Goal: Information Seeking & Learning: Learn about a topic

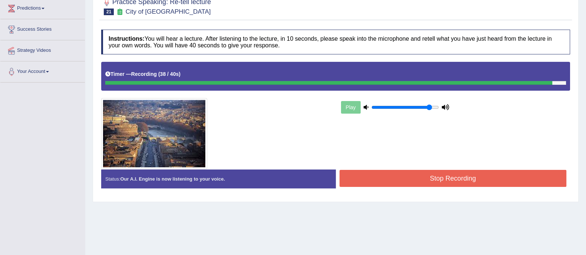
click at [407, 183] on button "Stop Recording" at bounding box center [453, 178] width 227 height 17
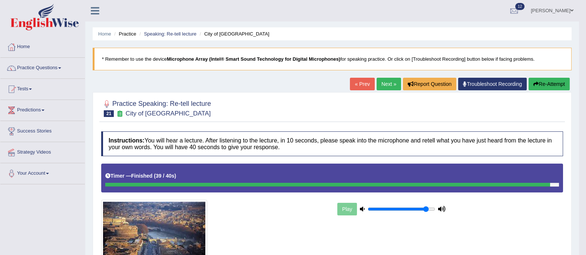
click at [392, 80] on link "Next »" at bounding box center [389, 84] width 24 height 13
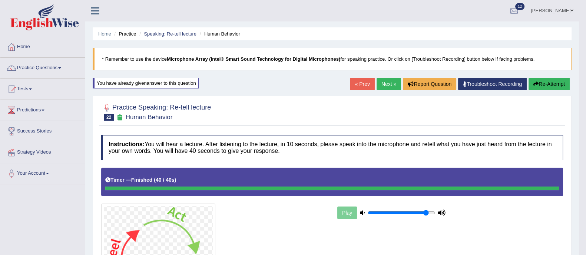
click at [387, 85] on link "Next »" at bounding box center [389, 84] width 24 height 13
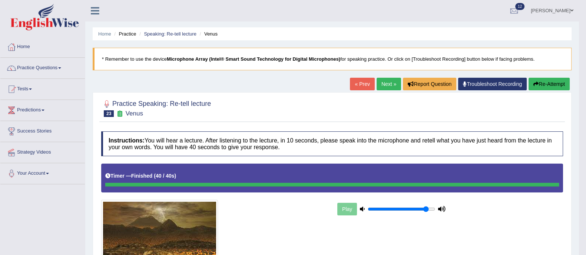
click at [545, 78] on button "Re-Attempt" at bounding box center [549, 84] width 41 height 13
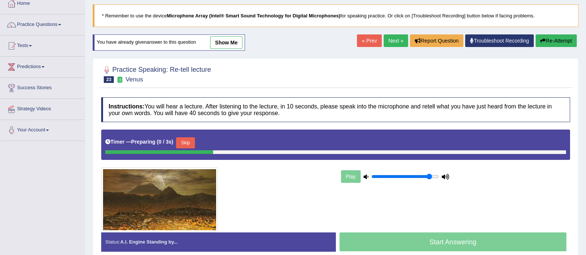
scroll to position [46, 0]
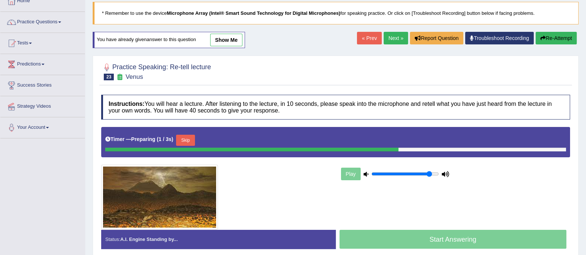
click at [195, 138] on button "Skip" at bounding box center [185, 140] width 19 height 11
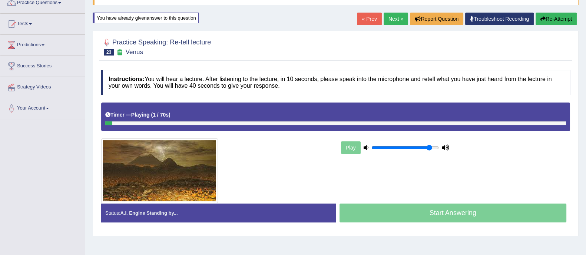
scroll to position [66, 0]
click at [335, 122] on div at bounding box center [335, 123] width 461 height 4
drag, startPoint x: 142, startPoint y: 123, endPoint x: 131, endPoint y: 120, distance: 11.2
click at [131, 120] on div "Timer — Playing ( 5 / 70s ) Skip" at bounding box center [335, 116] width 469 height 29
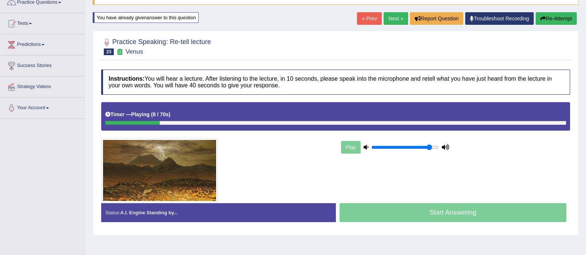
drag, startPoint x: 131, startPoint y: 120, endPoint x: 497, endPoint y: 120, distance: 365.5
click at [497, 120] on div "Timer — Playing ( 8 / 70s ) Skip" at bounding box center [335, 116] width 469 height 29
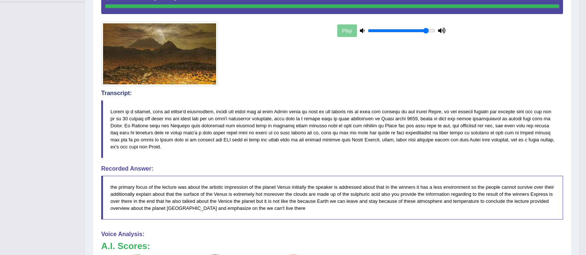
scroll to position [0, 0]
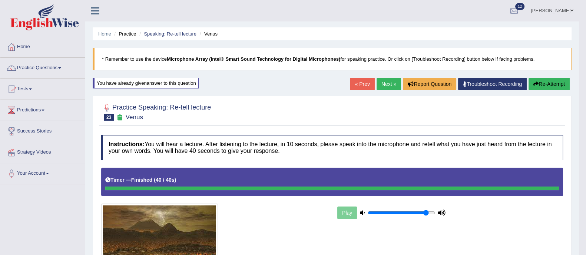
click at [26, 53] on link "Home" at bounding box center [42, 46] width 85 height 19
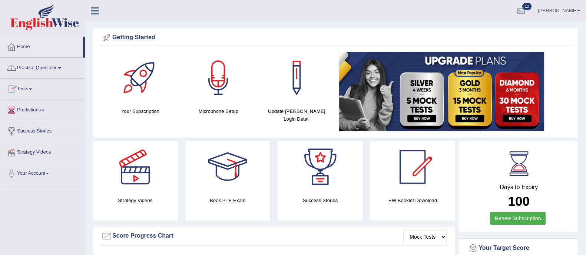
click at [20, 69] on link "Practice Questions" at bounding box center [42, 67] width 85 height 19
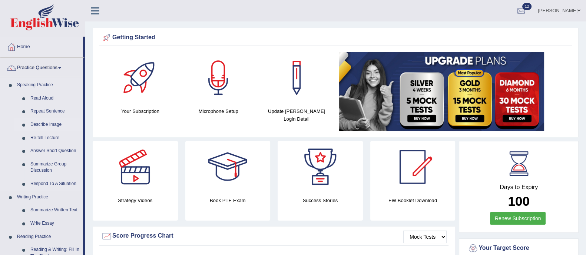
click at [44, 121] on link "Describe Image" at bounding box center [55, 124] width 56 height 13
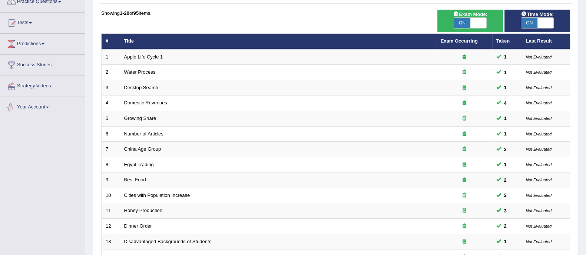
scroll to position [234, 0]
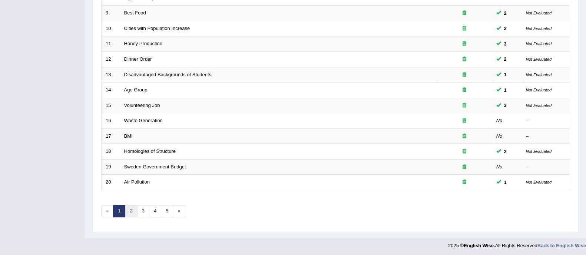
click at [131, 212] on link "2" at bounding box center [131, 211] width 12 height 12
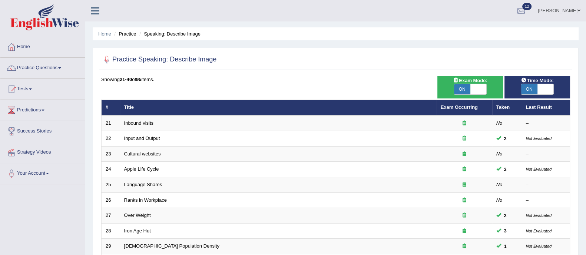
scroll to position [234, 0]
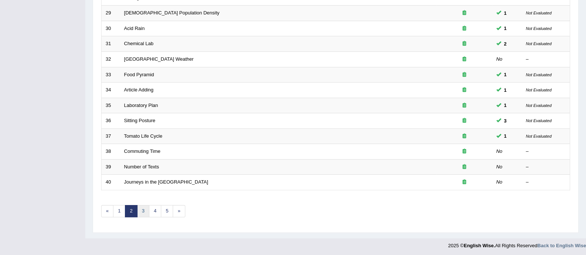
click at [144, 211] on link "3" at bounding box center [143, 211] width 12 height 12
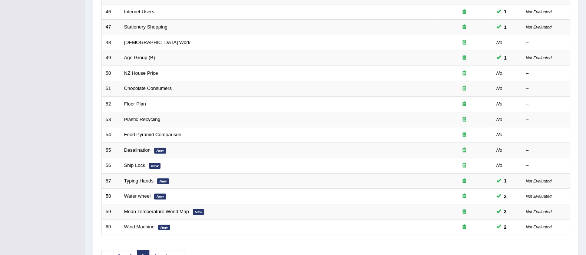
scroll to position [174, 0]
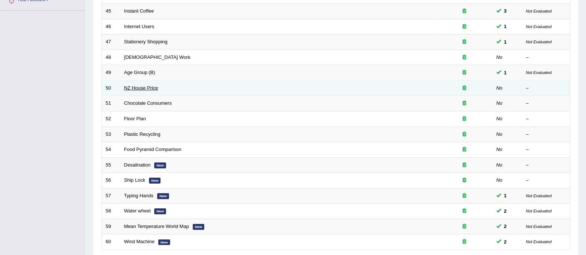
click at [150, 86] on link "NZ House Price" at bounding box center [141, 88] width 34 height 6
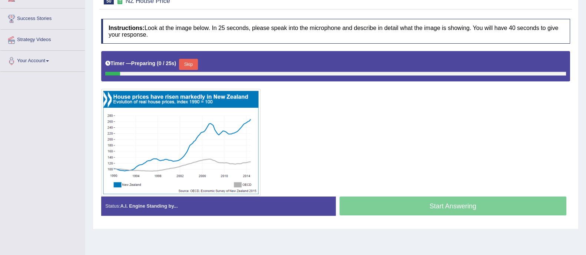
scroll to position [133, 0]
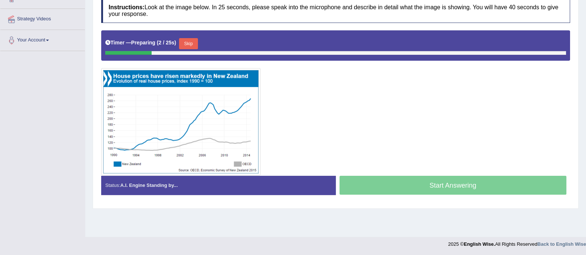
click at [197, 126] on img at bounding box center [181, 122] width 156 height 104
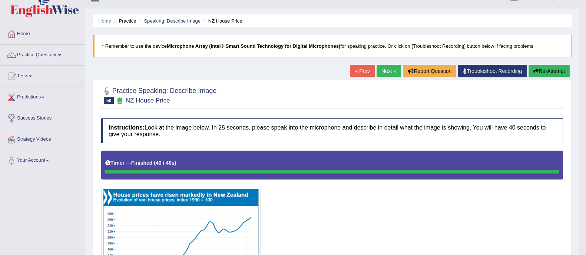
scroll to position [0, 0]
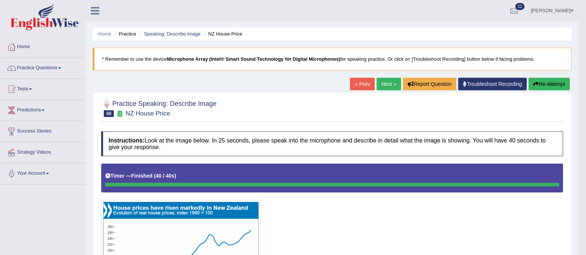
click at [390, 83] on link "Next »" at bounding box center [389, 84] width 24 height 13
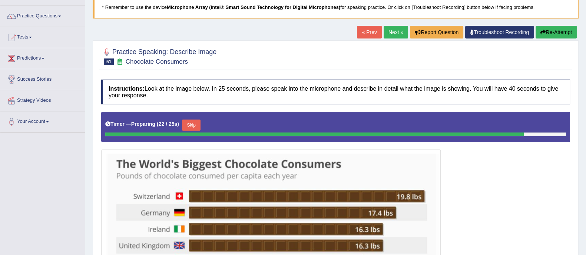
scroll to position [51, 0]
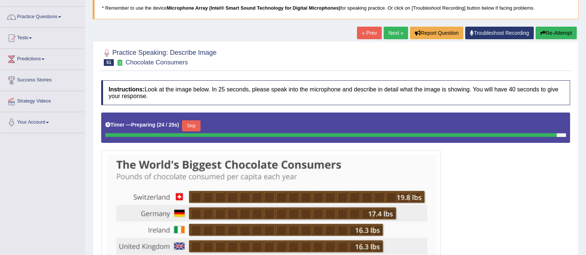
click at [384, 36] on link "Next »" at bounding box center [396, 33] width 24 height 13
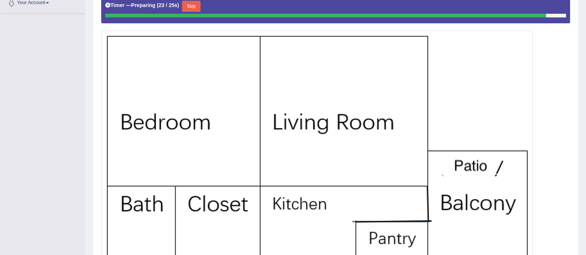
scroll to position [174, 0]
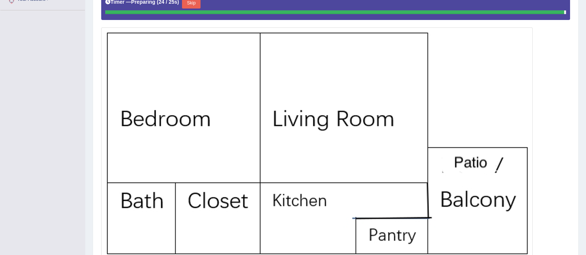
click at [239, 135] on img at bounding box center [317, 157] width 428 height 257
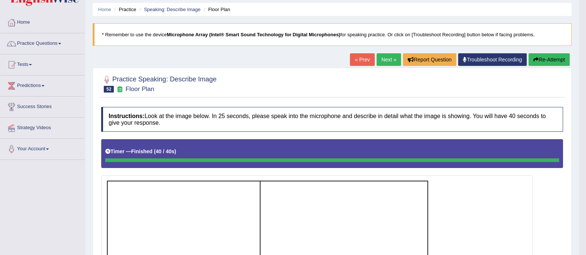
scroll to position [0, 0]
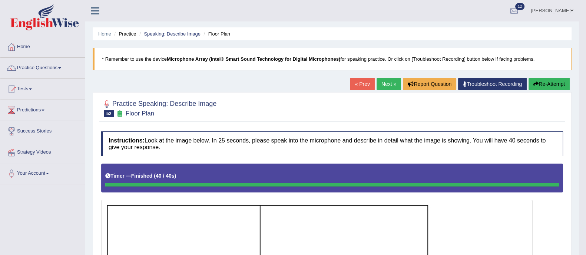
click at [551, 84] on button "Re-Attempt" at bounding box center [549, 84] width 41 height 13
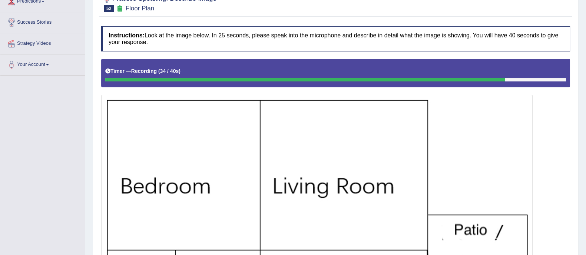
scroll to position [266, 0]
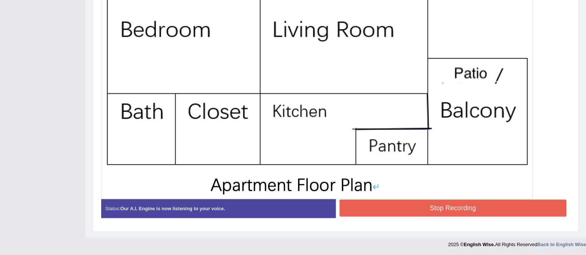
click at [415, 207] on button "Stop Recording" at bounding box center [453, 208] width 227 height 17
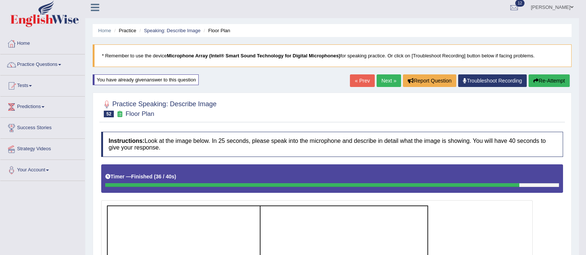
scroll to position [0, 0]
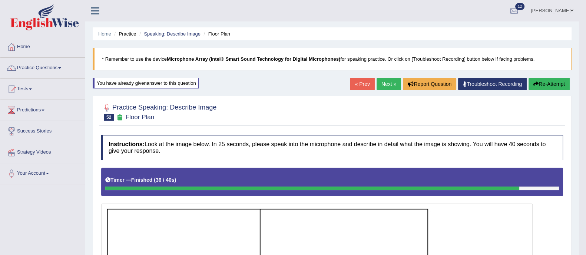
click at [389, 85] on link "Next »" at bounding box center [389, 84] width 24 height 13
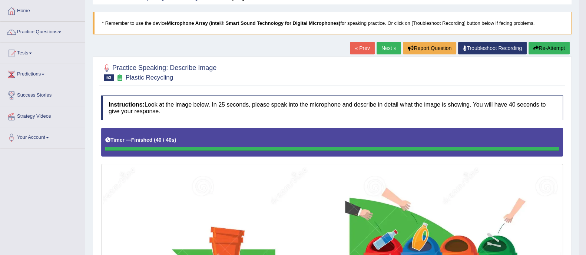
scroll to position [21, 0]
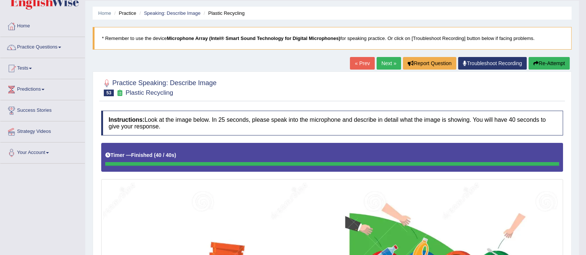
click at [551, 64] on button "Re-Attempt" at bounding box center [549, 63] width 41 height 13
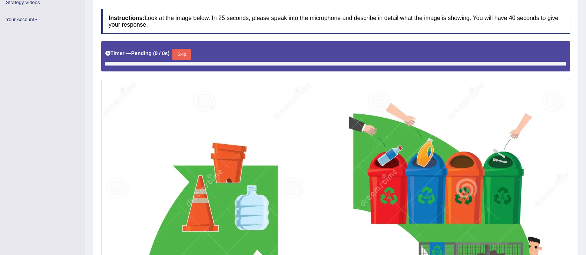
scroll to position [150, 0]
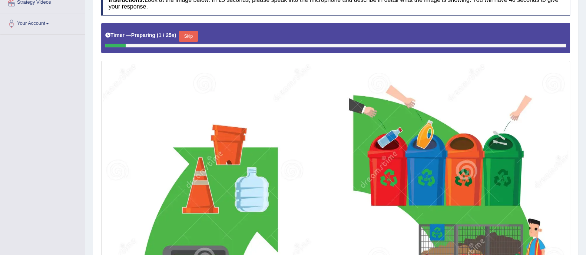
click at [193, 34] on button "Skip" at bounding box center [188, 36] width 19 height 11
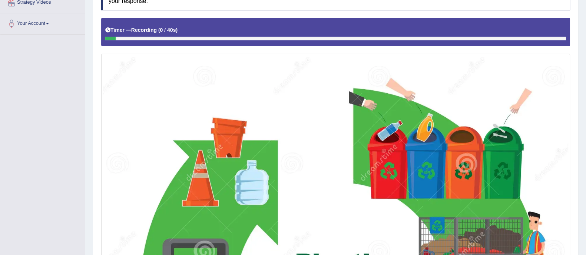
scroll to position [0, 0]
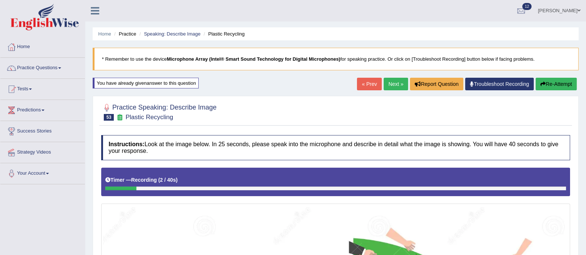
click at [539, 87] on button "Re-Attempt" at bounding box center [556, 84] width 41 height 13
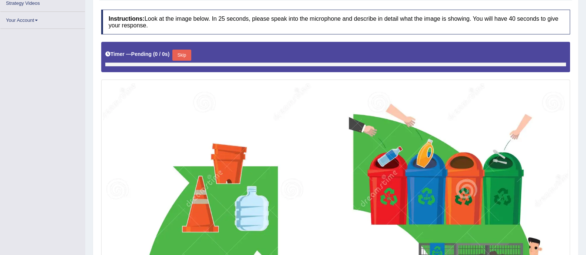
scroll to position [149, 0]
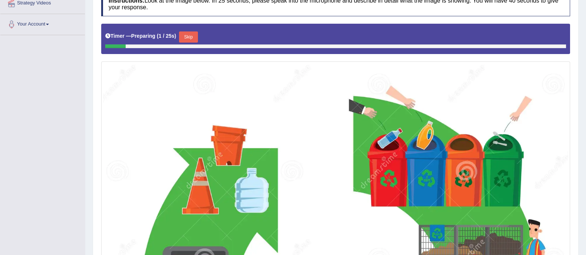
click at [189, 37] on button "Skip" at bounding box center [188, 37] width 19 height 11
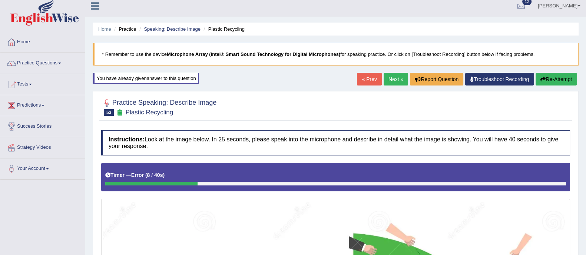
scroll to position [0, 0]
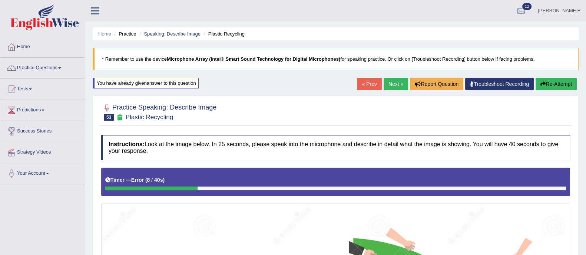
click at [551, 83] on button "Re-Attempt" at bounding box center [556, 84] width 41 height 13
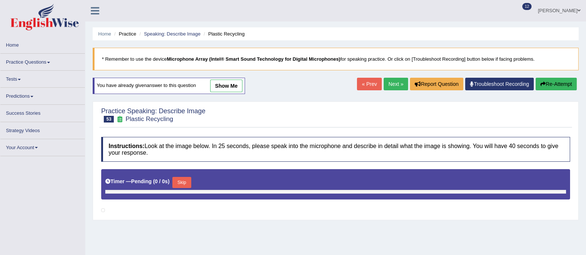
scroll to position [31, 0]
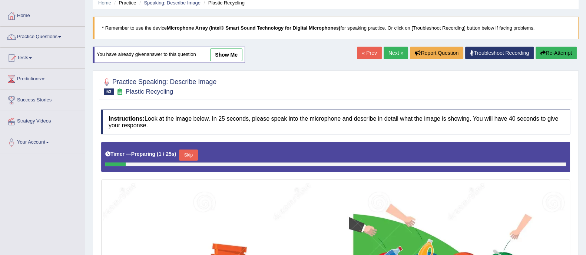
click at [185, 152] on button "Skip" at bounding box center [188, 155] width 19 height 11
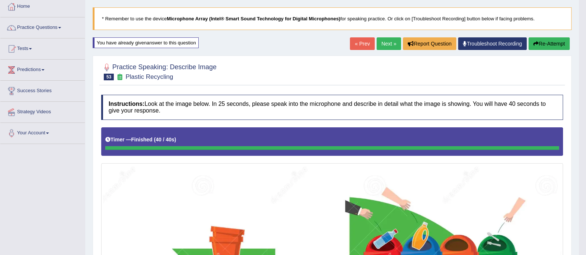
scroll to position [0, 0]
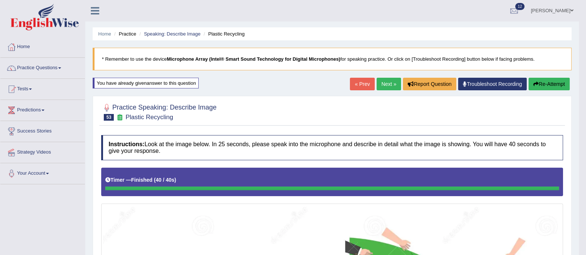
click at [390, 86] on link "Next »" at bounding box center [389, 84] width 24 height 13
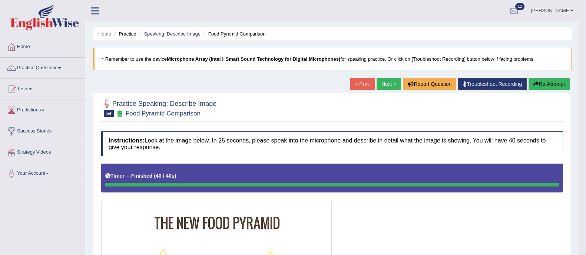
click at [383, 85] on link "Next »" at bounding box center [389, 84] width 24 height 13
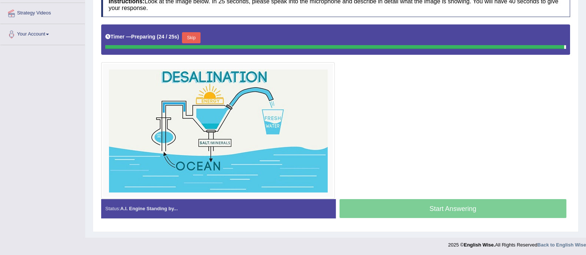
scroll to position [138, 0]
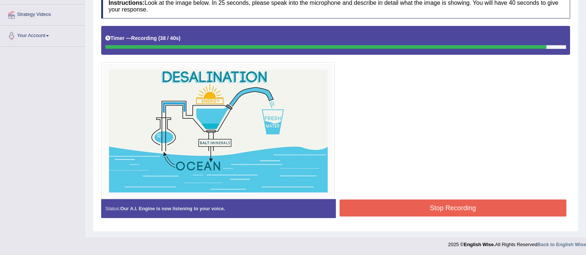
click at [434, 206] on button "Stop Recording" at bounding box center [453, 208] width 227 height 17
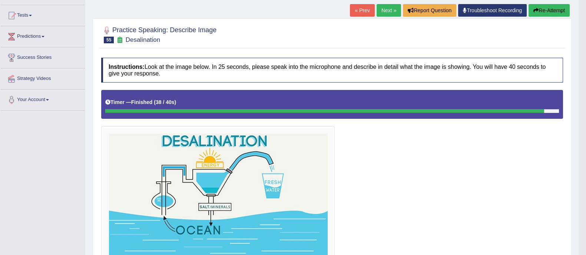
scroll to position [72, 0]
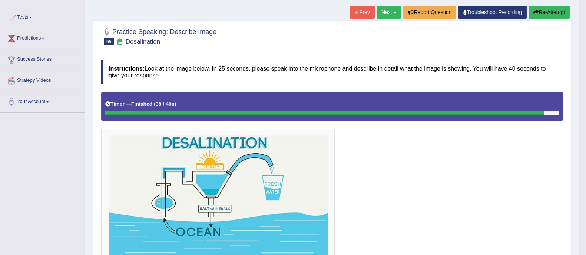
click at [391, 13] on link "Next »" at bounding box center [389, 12] width 24 height 13
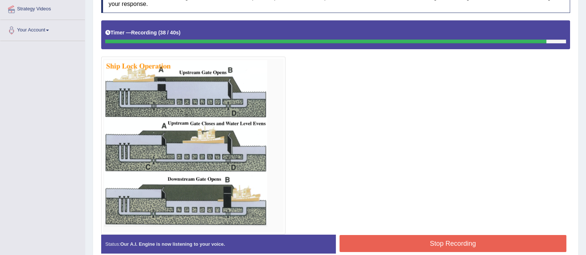
scroll to position [179, 0]
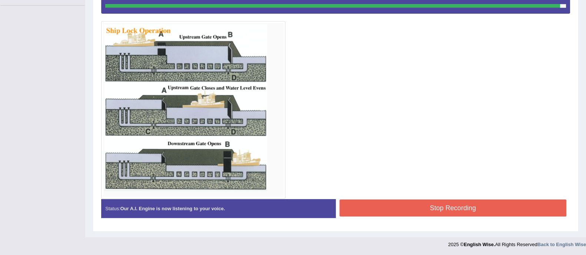
click at [442, 205] on button "Stop Recording" at bounding box center [453, 208] width 227 height 17
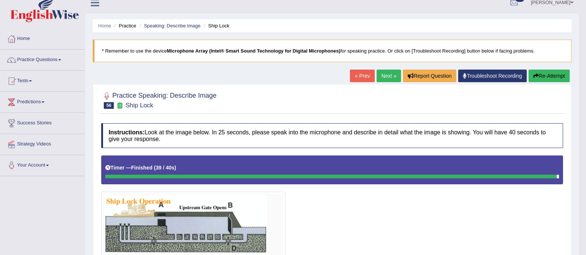
scroll to position [0, 0]
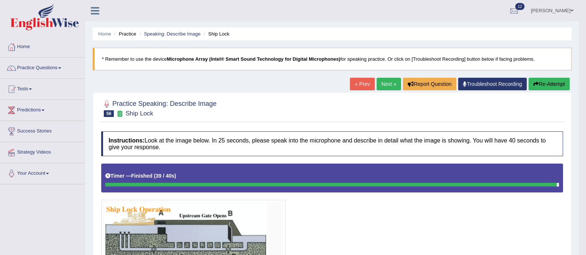
click at [543, 87] on button "Re-Attempt" at bounding box center [549, 84] width 41 height 13
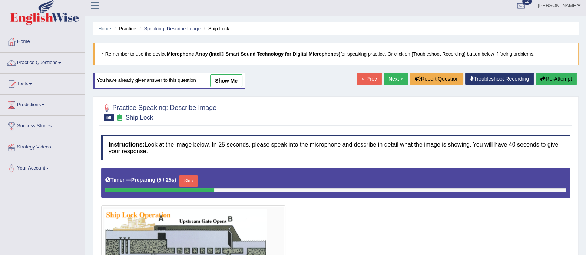
scroll to position [5, 0]
click at [540, 79] on icon "button" at bounding box center [542, 78] width 5 height 5
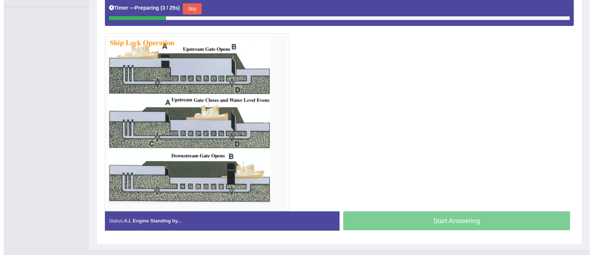
scroll to position [171, 0]
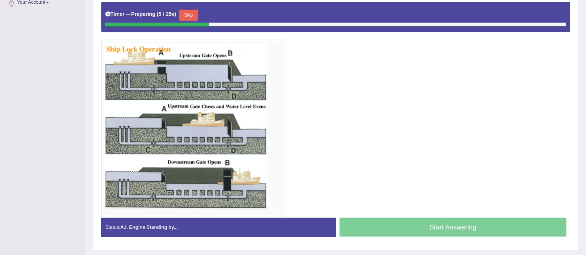
click at [193, 19] on button "Skip" at bounding box center [188, 15] width 19 height 11
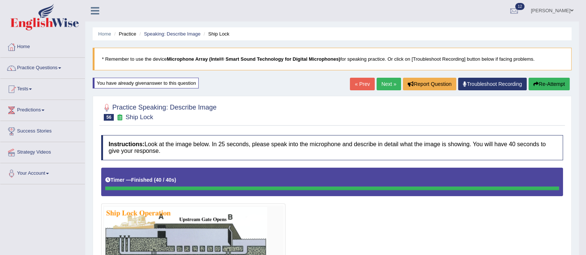
scroll to position [5, 0]
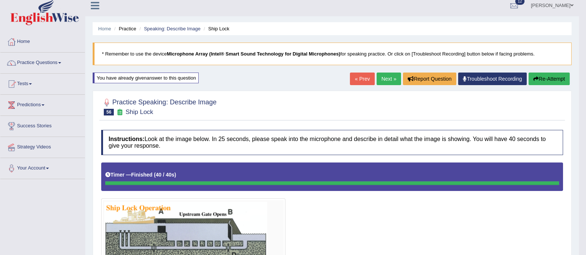
click at [388, 76] on link "Next »" at bounding box center [389, 79] width 24 height 13
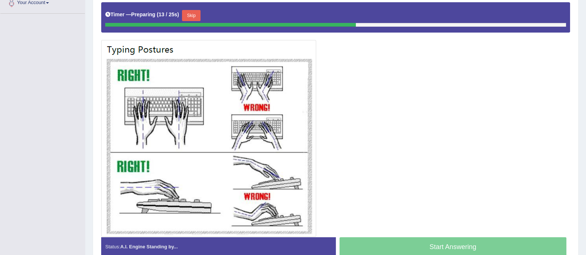
scroll to position [170, 0]
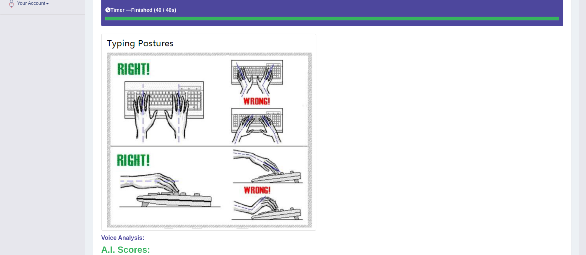
drag, startPoint x: 362, startPoint y: 165, endPoint x: 369, endPoint y: 64, distance: 100.7
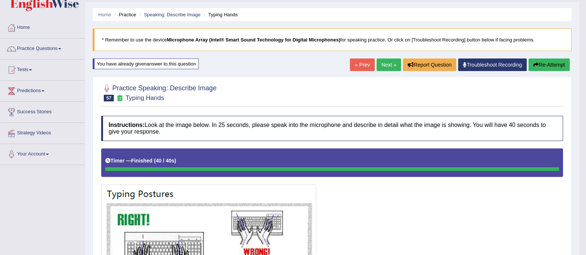
scroll to position [19, 0]
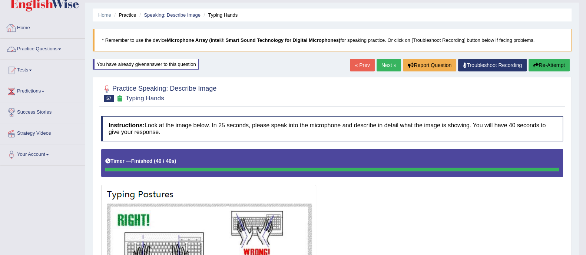
click at [33, 49] on link "Practice Questions" at bounding box center [42, 48] width 85 height 19
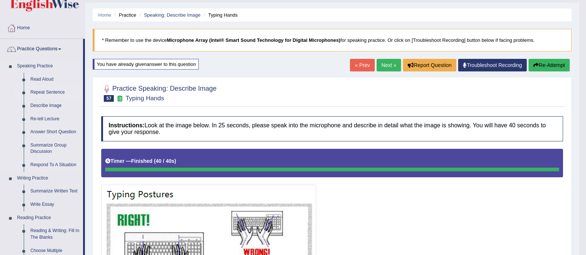
click at [50, 90] on link "Repeat Sentence" at bounding box center [55, 92] width 56 height 13
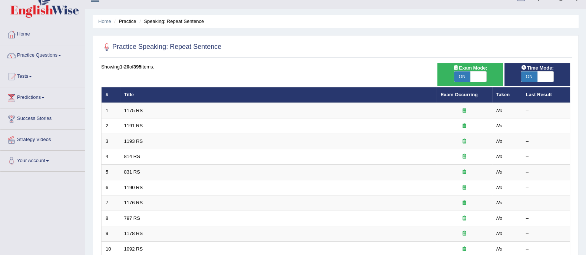
scroll to position [12, 0]
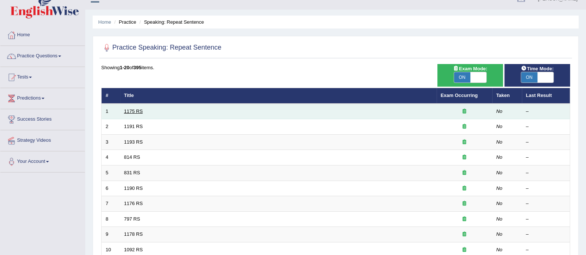
click at [138, 110] on link "1175 RS" at bounding box center [133, 112] width 19 height 6
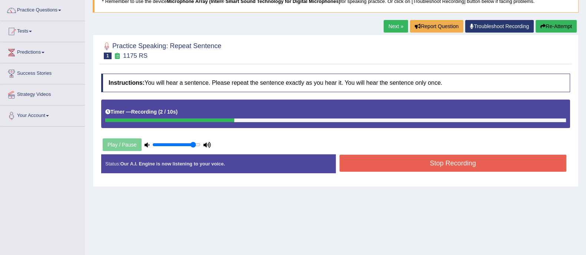
scroll to position [58, 0]
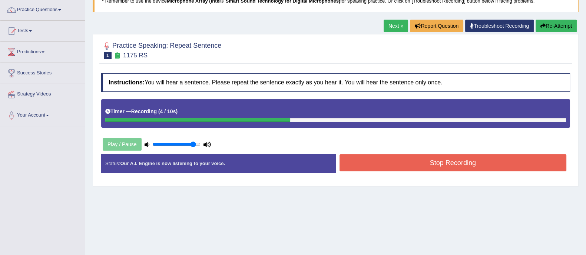
click at [457, 168] on button "Stop Recording" at bounding box center [453, 163] width 227 height 17
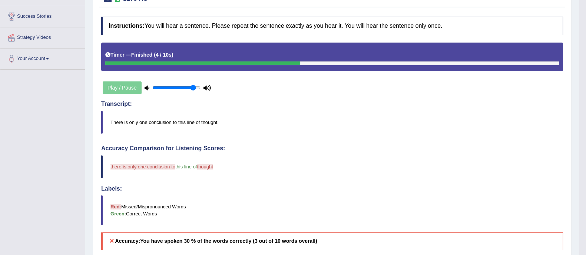
scroll to position [111, 0]
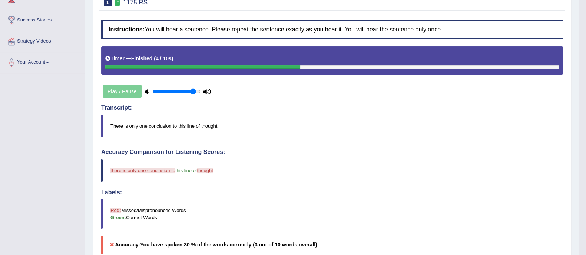
click at [457, 168] on blockquote "there is only one conclusion to this line of thought the fart" at bounding box center [332, 170] width 462 height 23
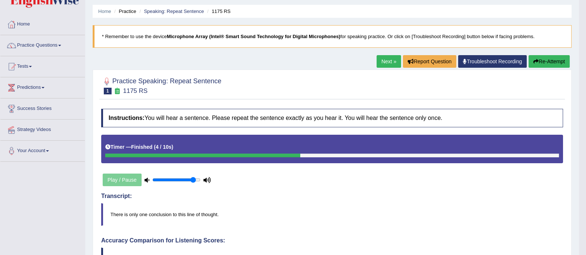
scroll to position [21, 0]
